Goal: Task Accomplishment & Management: Use online tool/utility

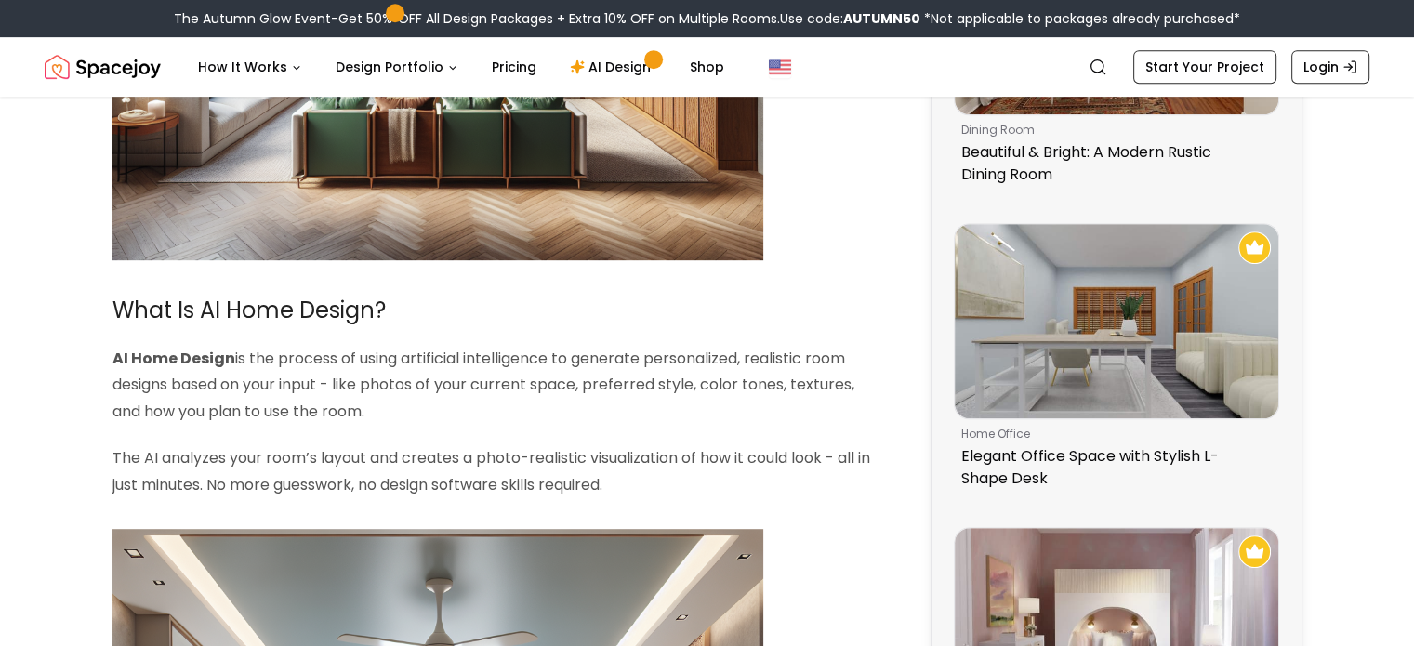
scroll to position [930, 0]
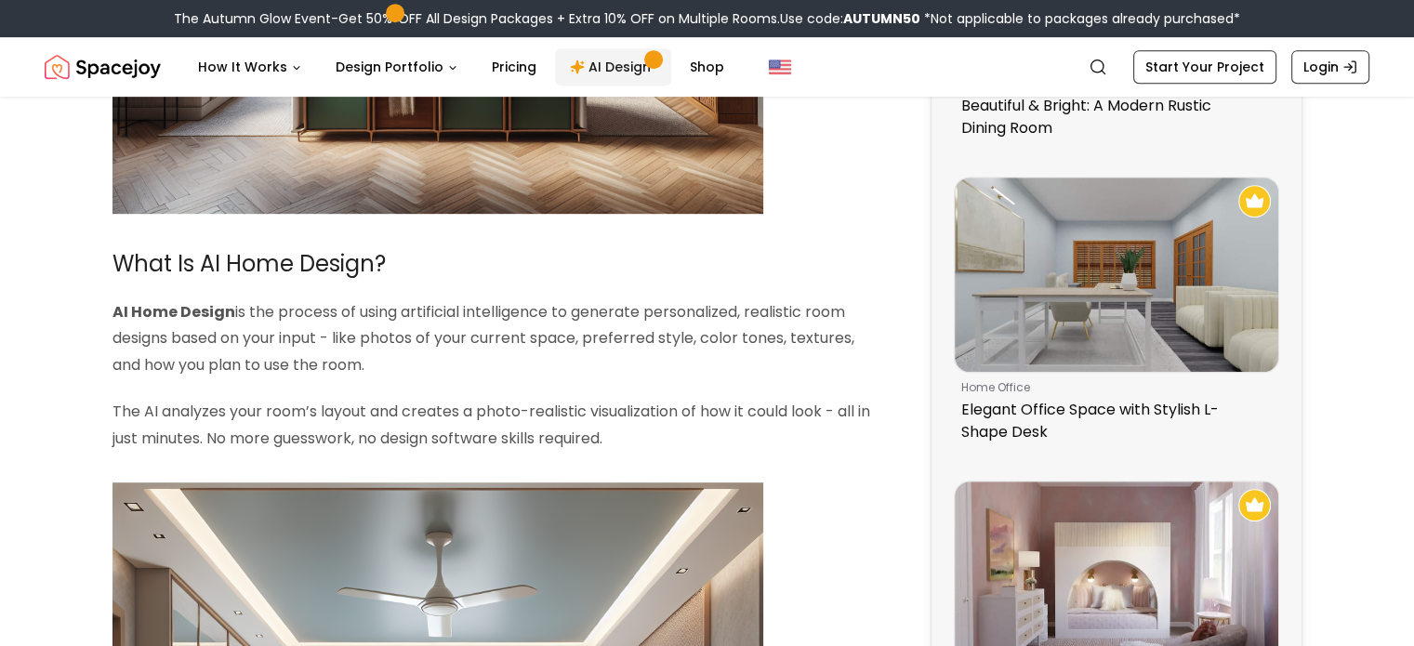
click at [602, 75] on link "AI Design" at bounding box center [613, 66] width 116 height 37
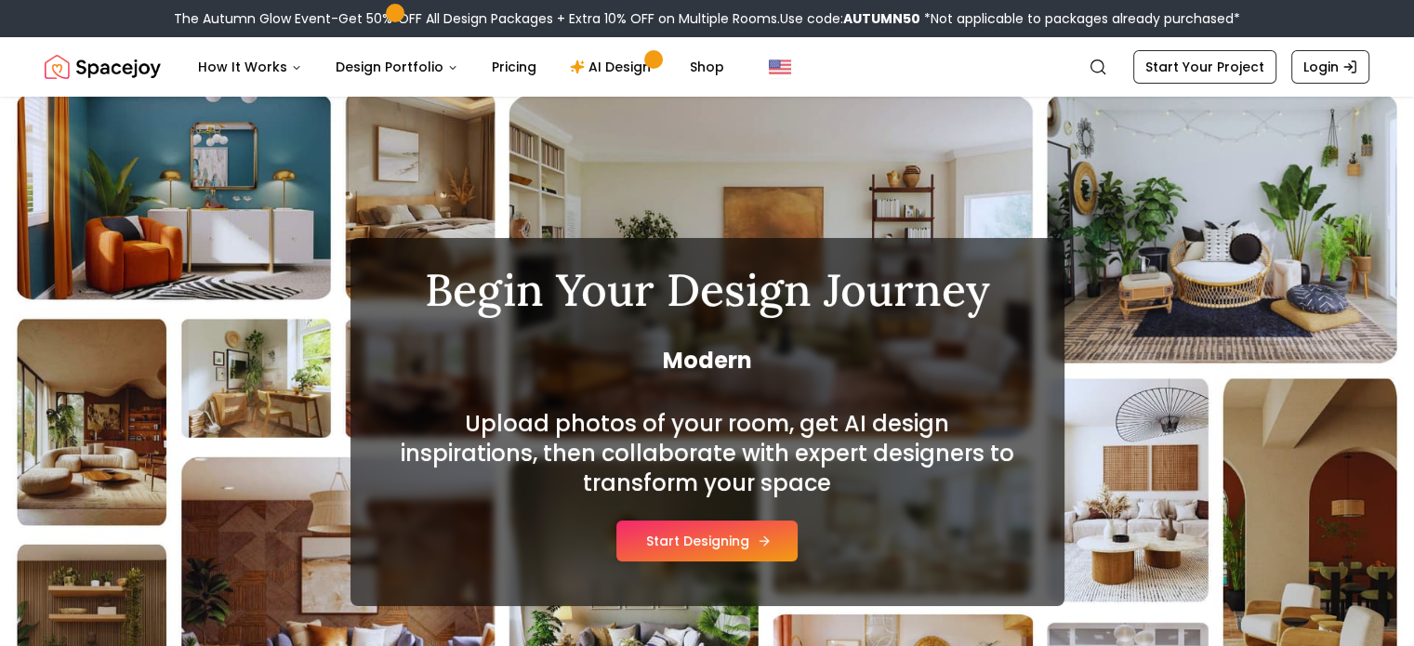
click at [757, 536] on icon at bounding box center [764, 541] width 15 height 15
